Goal: Navigation & Orientation: Go to known website

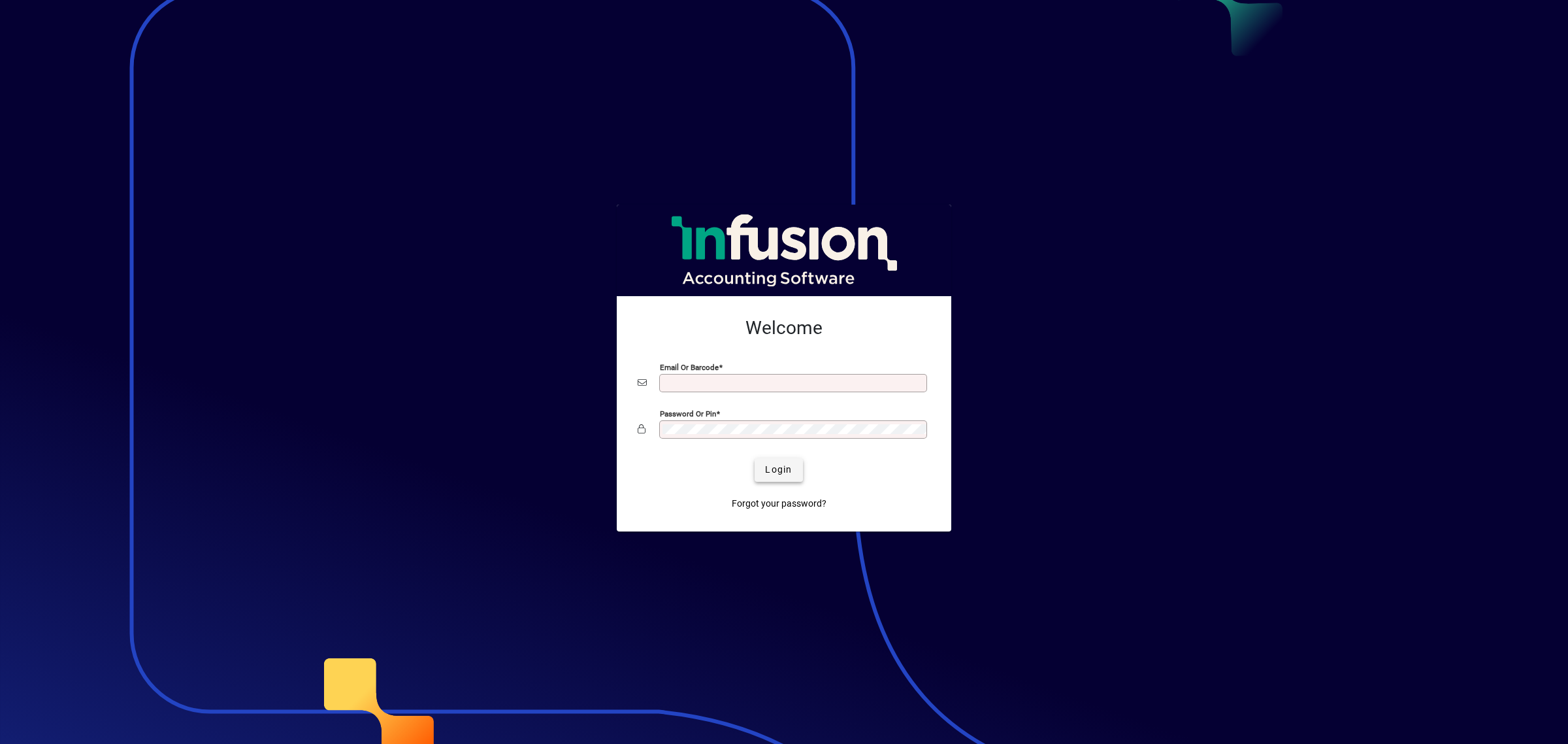
type input "**********"
click at [781, 475] on span "Login" at bounding box center [779, 469] width 27 height 14
